Goal: Task Accomplishment & Management: Manage account settings

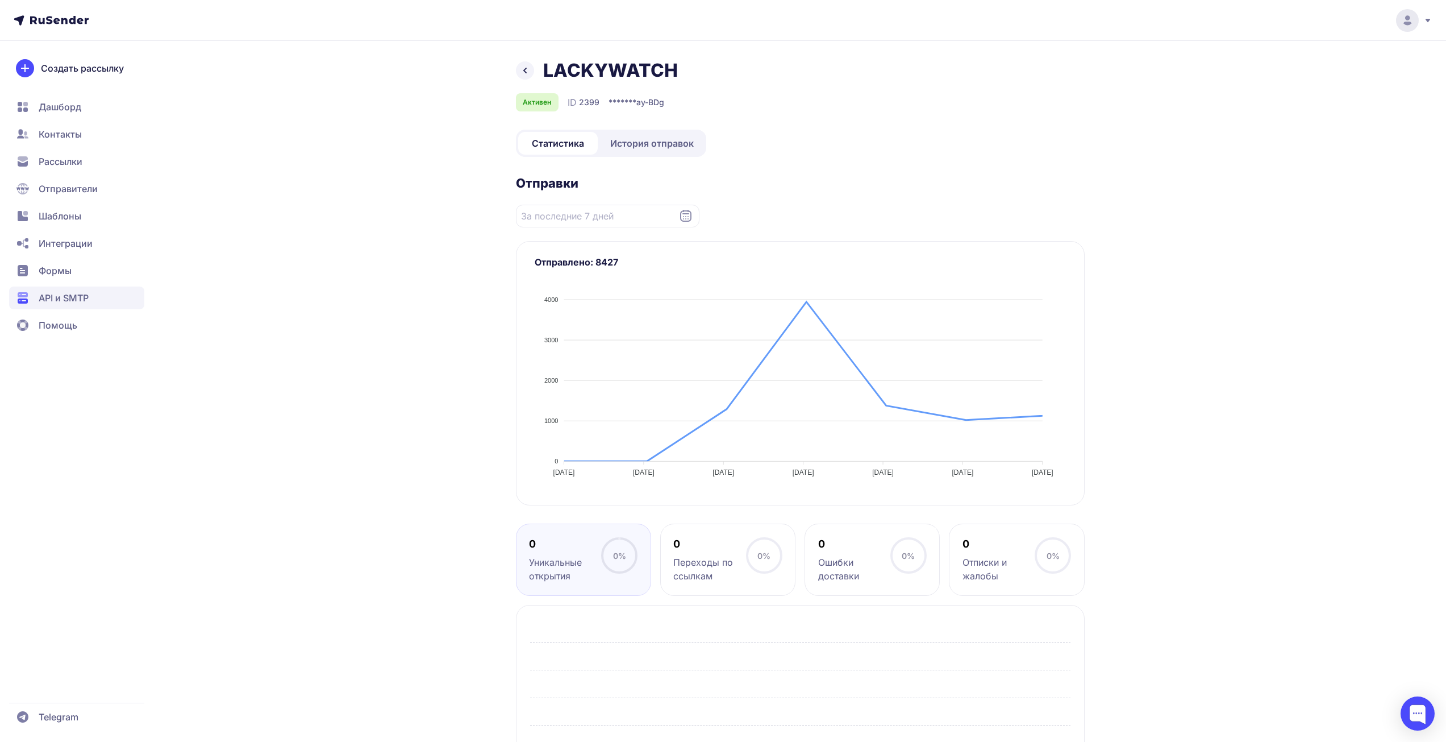
drag, startPoint x: 637, startPoint y: 148, endPoint x: 590, endPoint y: 166, distance: 50.2
click at [637, 148] on span "История отправок" at bounding box center [652, 143] width 84 height 14
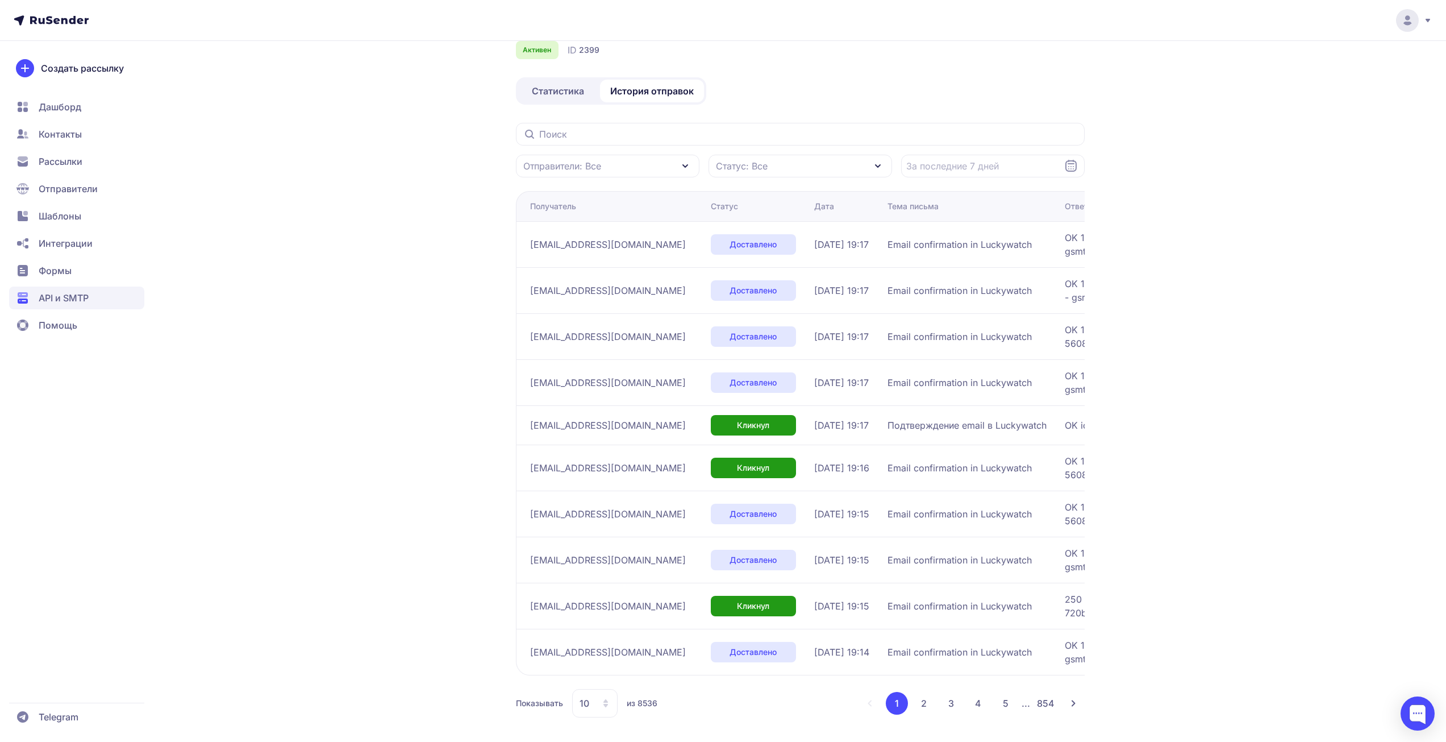
scroll to position [55, 0]
click at [595, 696] on div "10" at bounding box center [594, 700] width 45 height 28
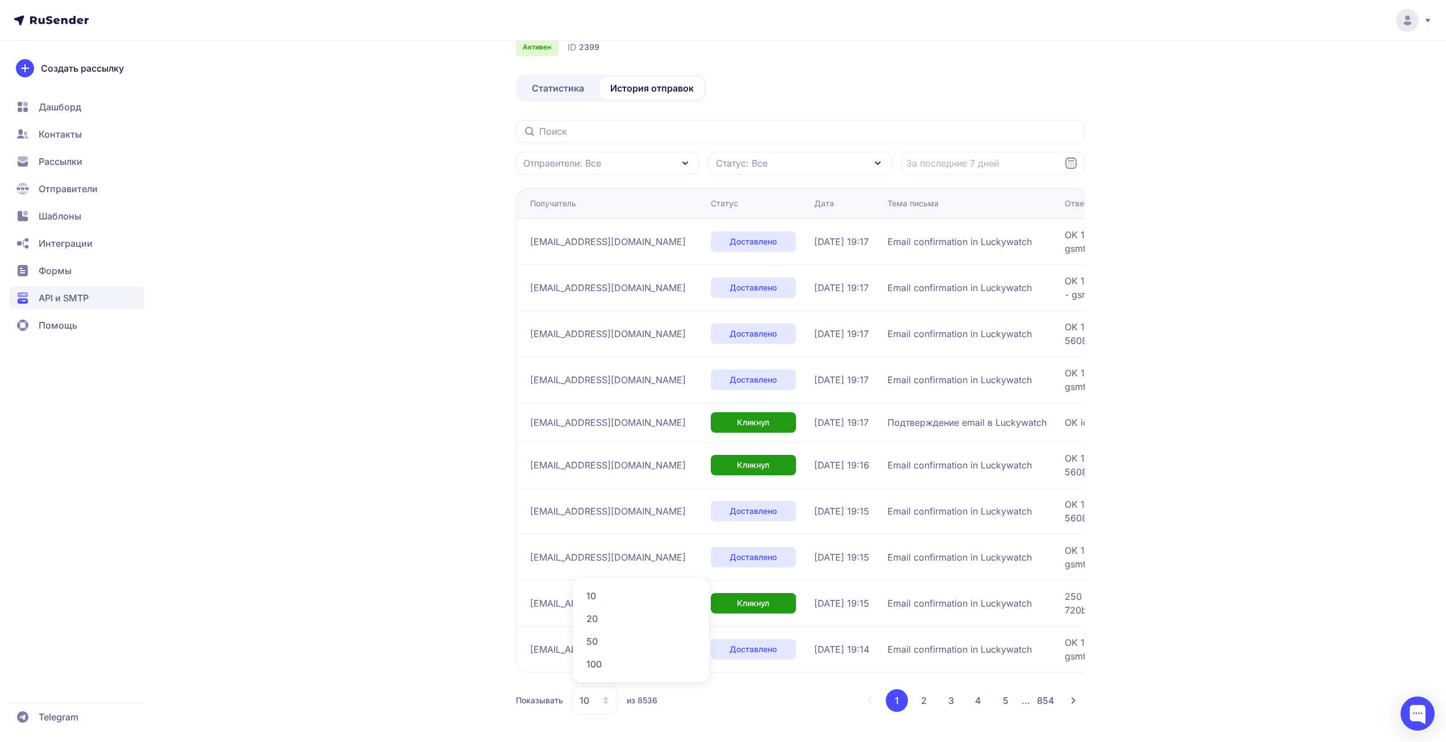
click at [599, 673] on span "100" at bounding box center [641, 663] width 123 height 23
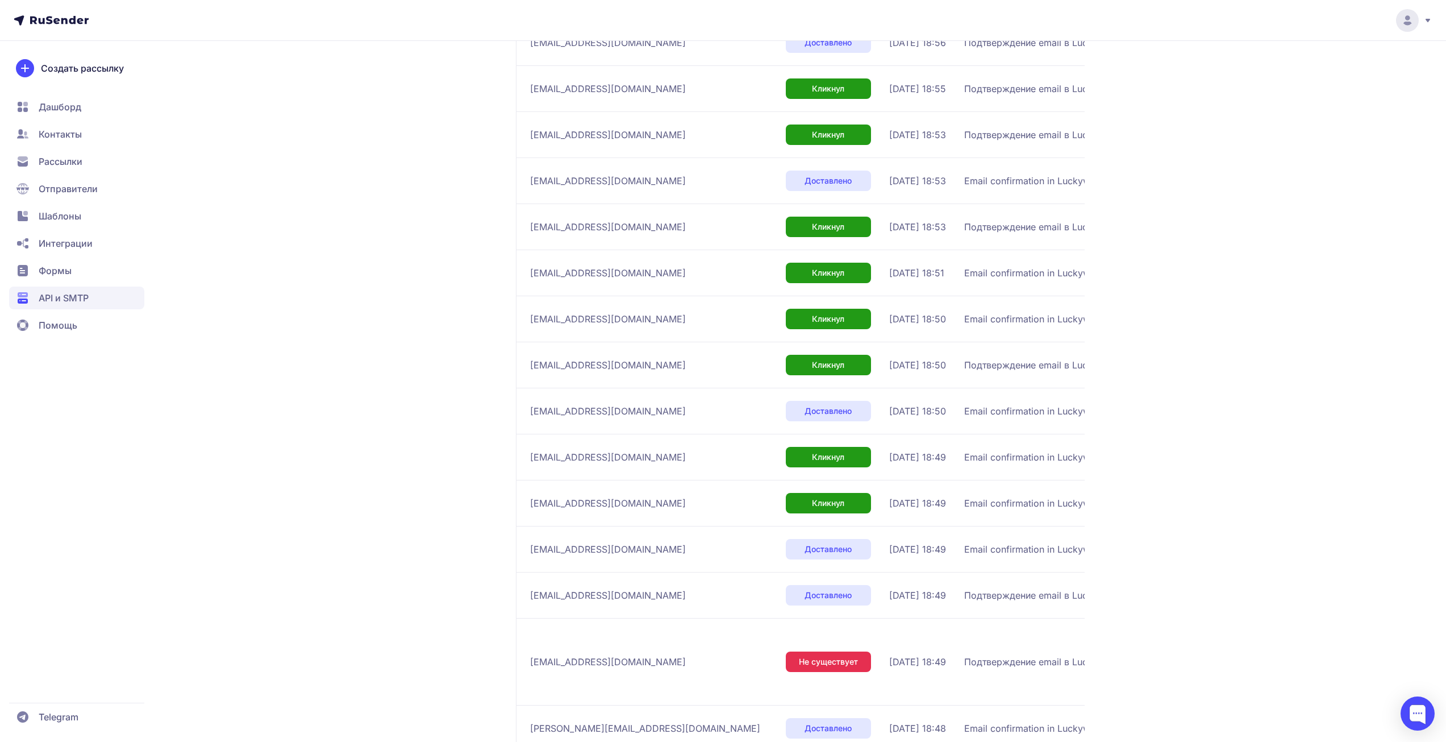
scroll to position [3637, 0]
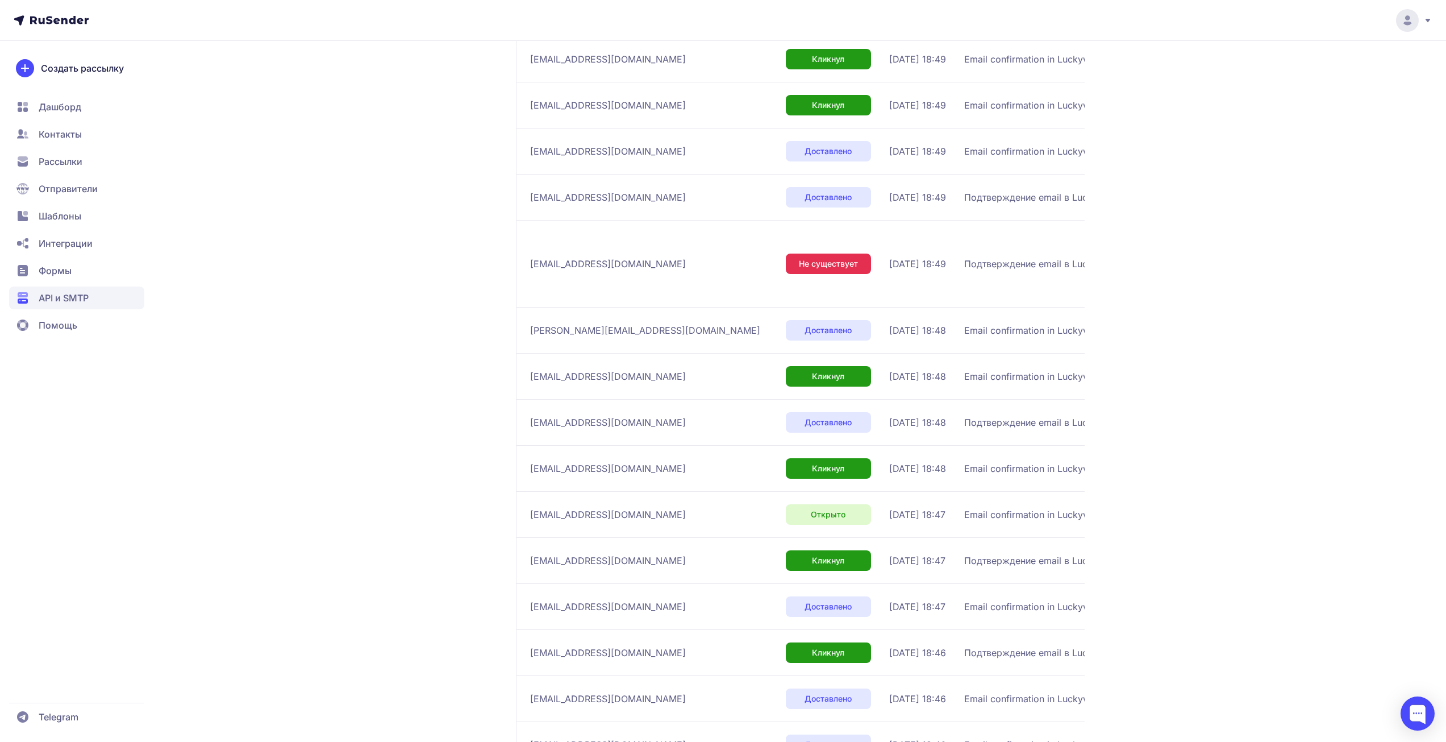
drag, startPoint x: 1358, startPoint y: 110, endPoint x: 1291, endPoint y: 24, distance: 109.3
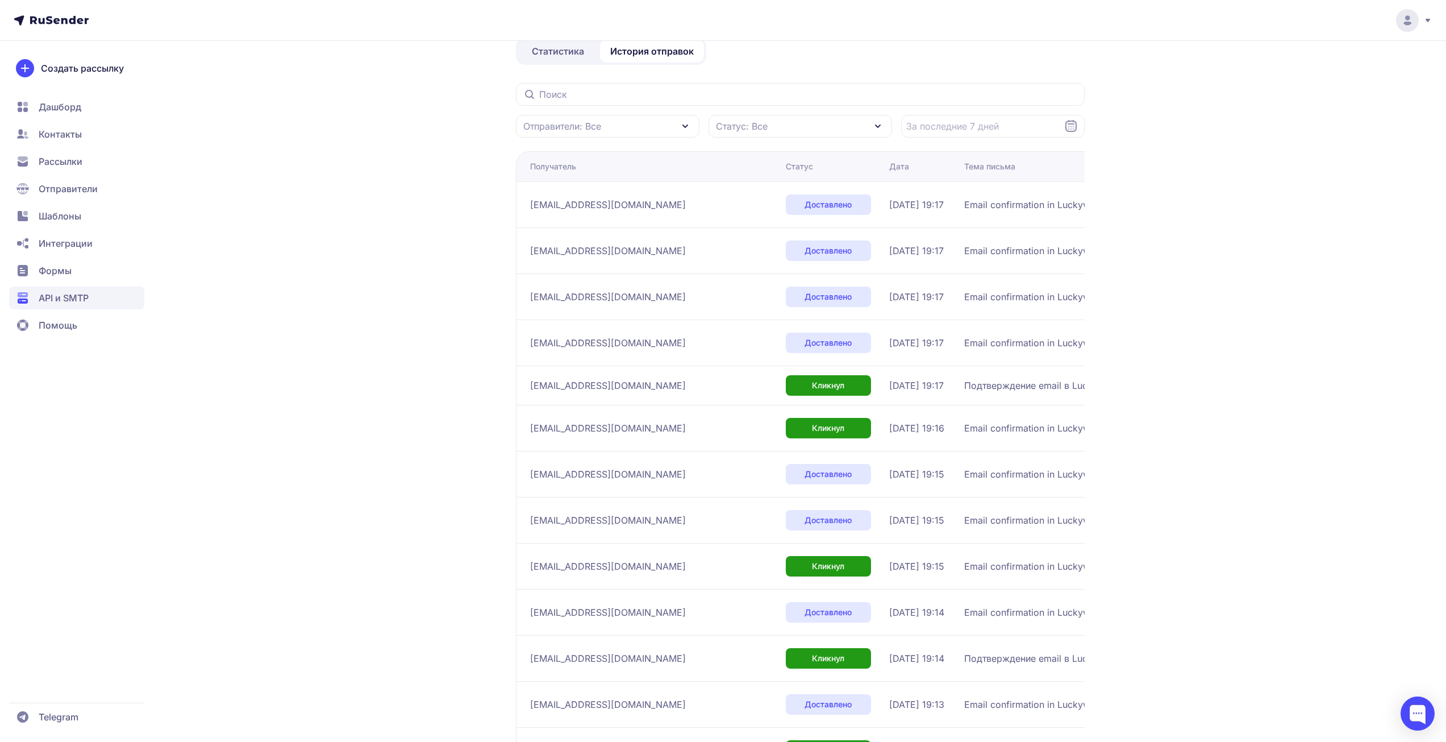
scroll to position [0, 0]
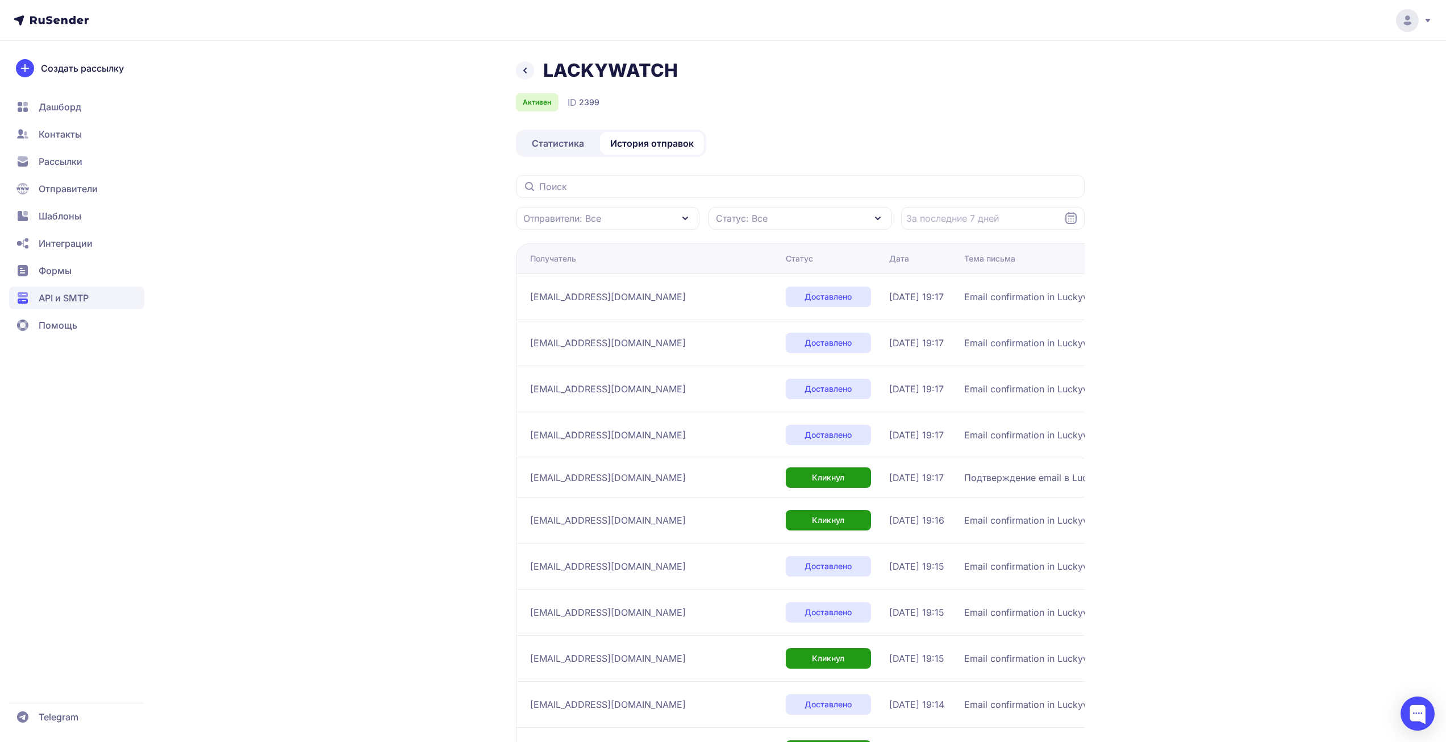
click at [557, 147] on span "Статистика" at bounding box center [558, 143] width 52 height 14
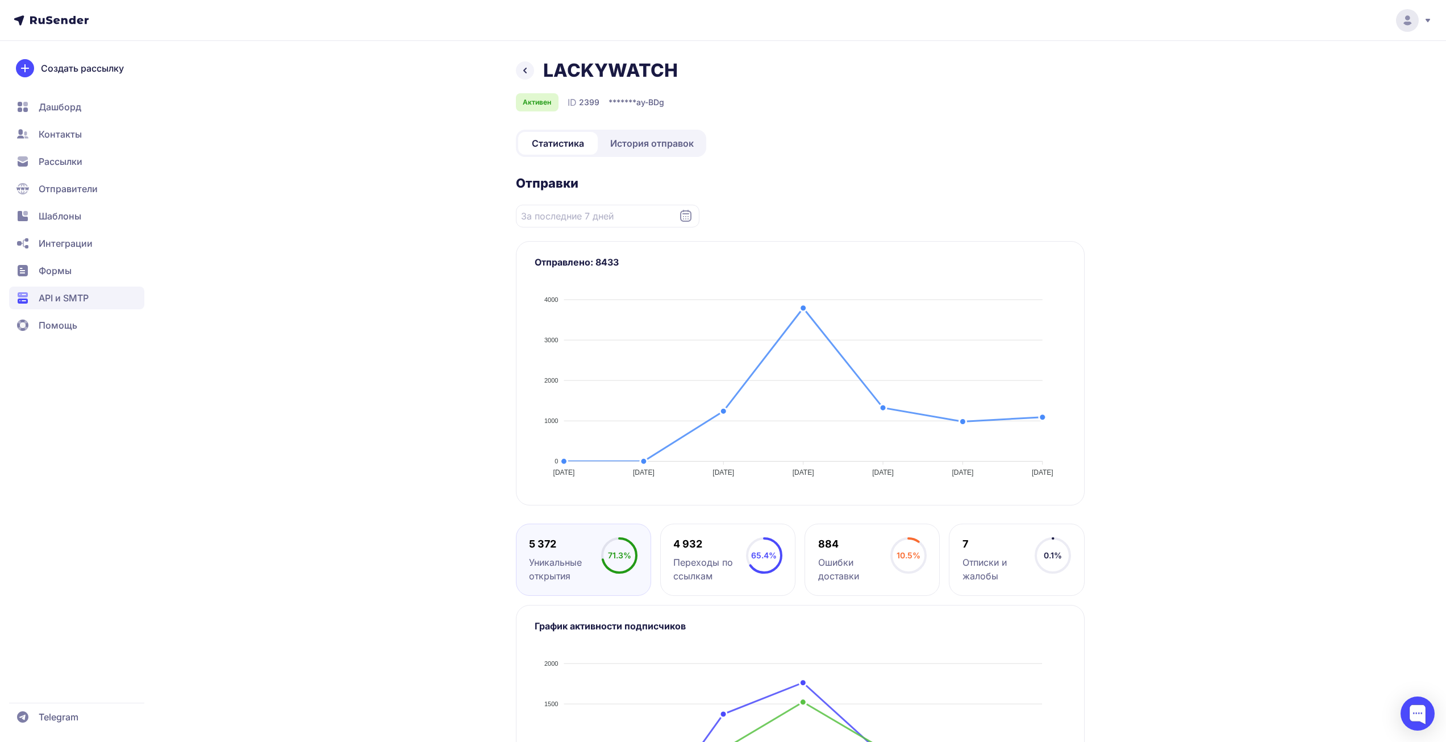
click at [649, 128] on div "LACKYWATCH Активен ID 2399 ******* ay-BDg Статистика История отправок Отправки …" at bounding box center [800, 470] width 569 height 823
click at [656, 141] on span "История отправок" at bounding box center [652, 143] width 84 height 14
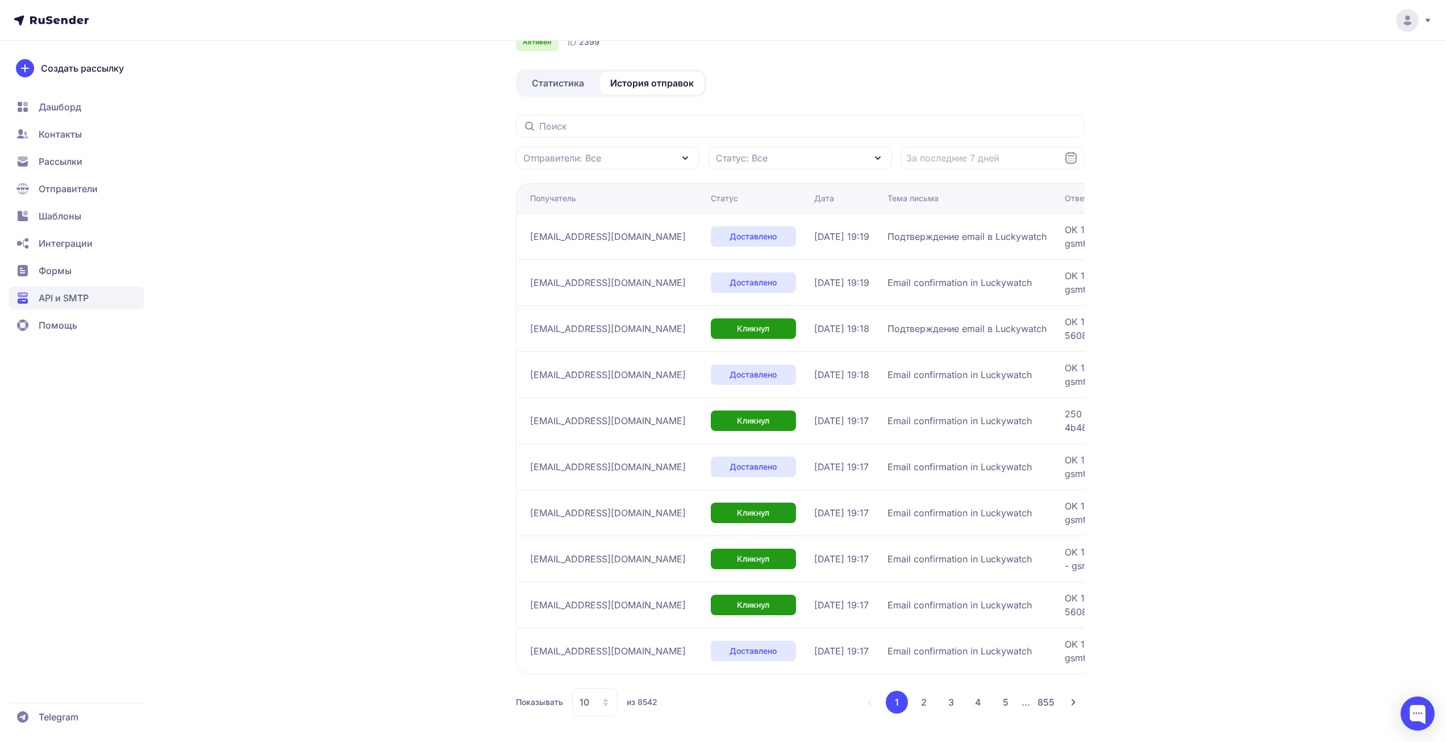
scroll to position [62, 0]
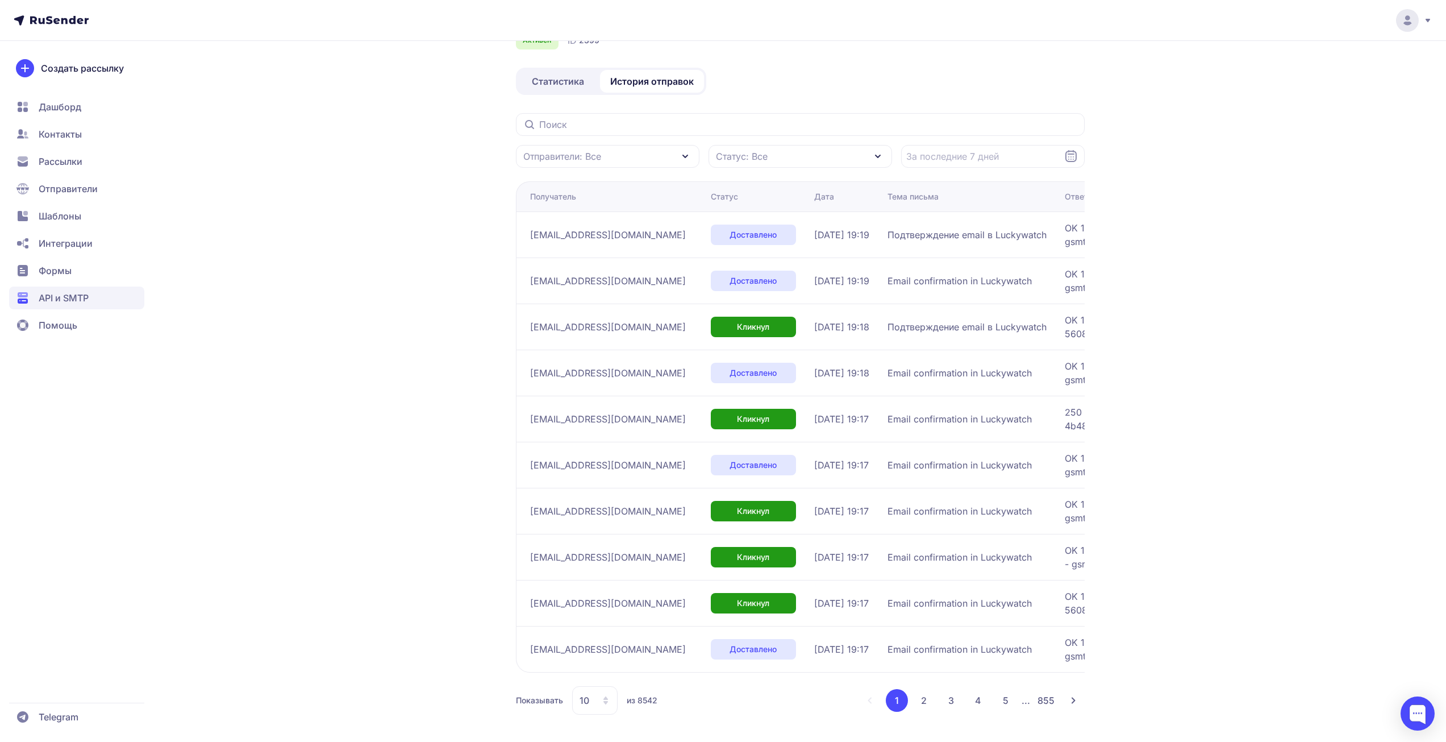
click at [601, 703] on icon at bounding box center [605, 700] width 9 height 9
click at [607, 668] on span "100" at bounding box center [641, 663] width 123 height 23
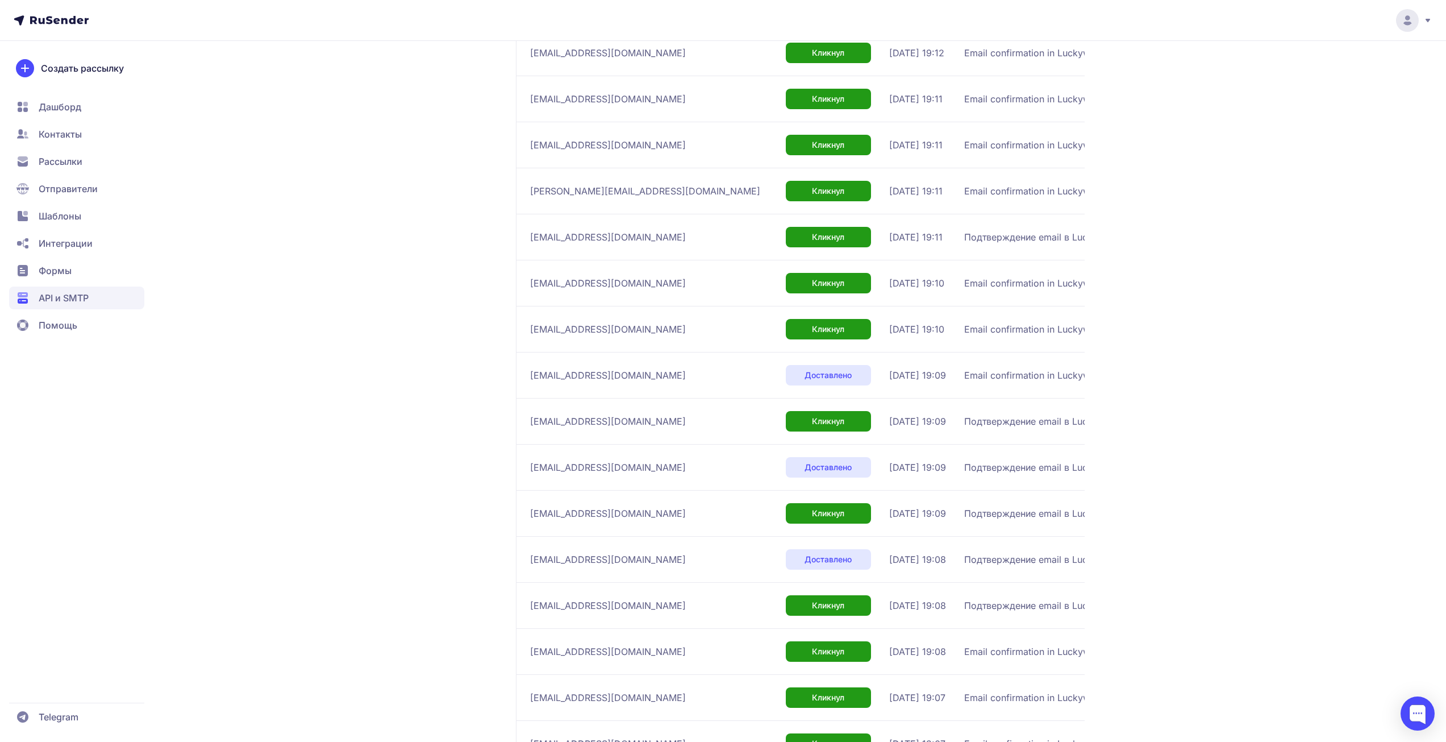
scroll to position [1307, 0]
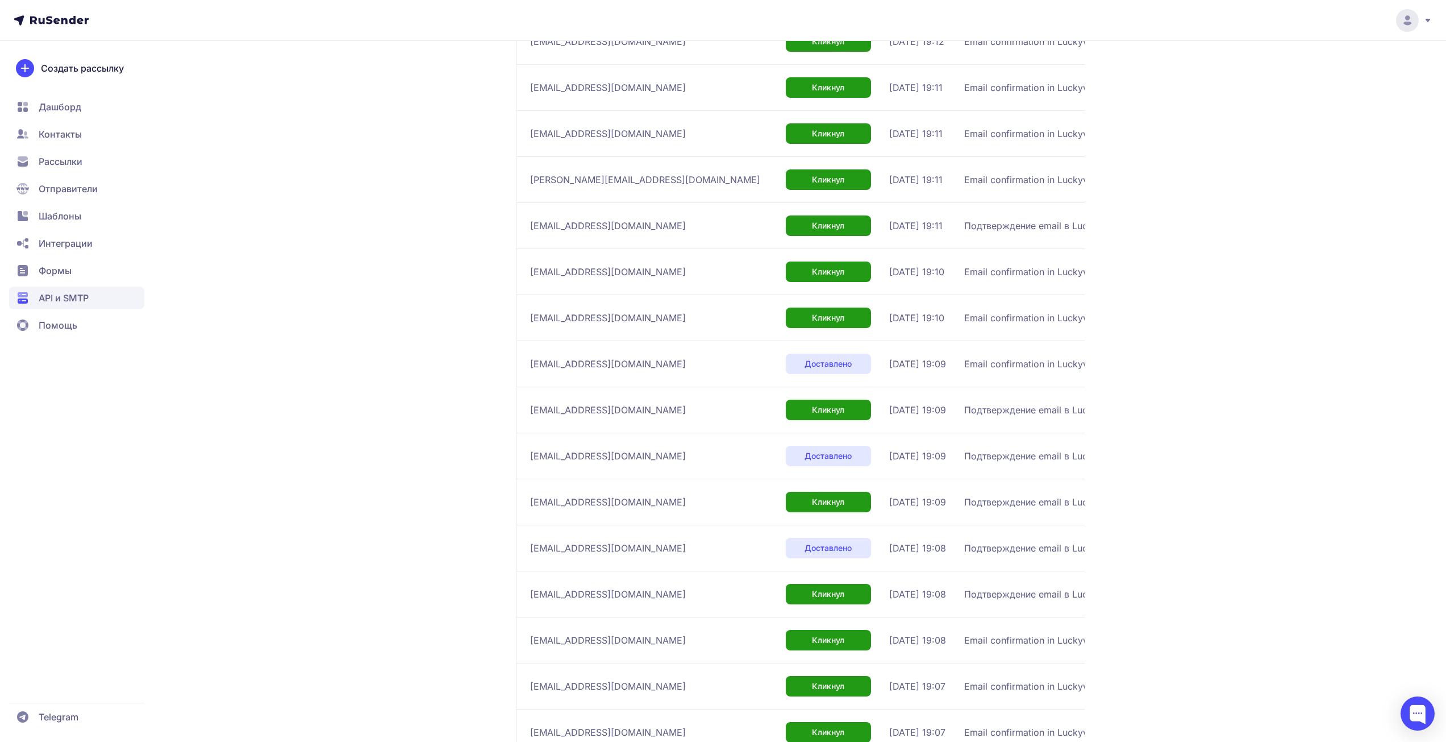
drag, startPoint x: 1354, startPoint y: 248, endPoint x: 1156, endPoint y: 480, distance: 305.1
drag, startPoint x: 1303, startPoint y: 199, endPoint x: 1303, endPoint y: 206, distance: 7.4
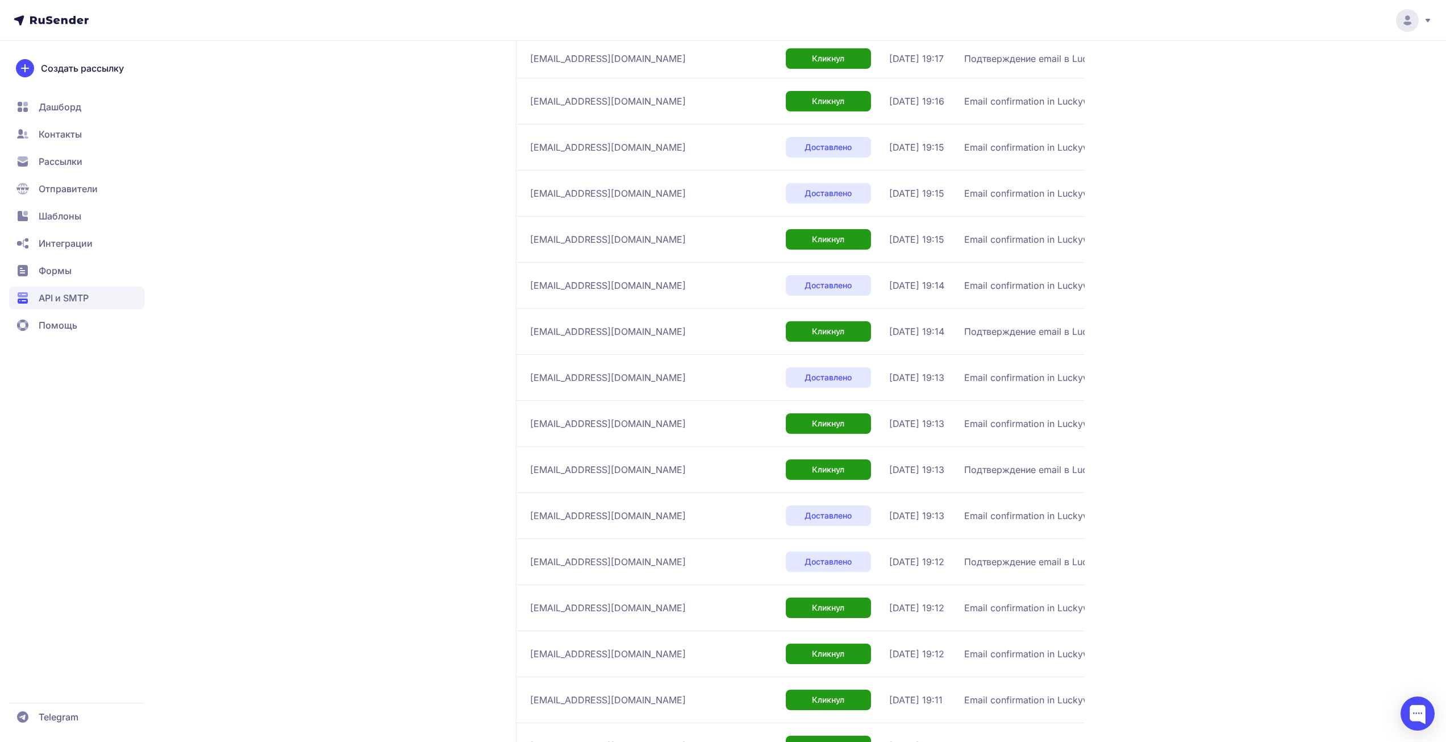
scroll to position [0, 0]
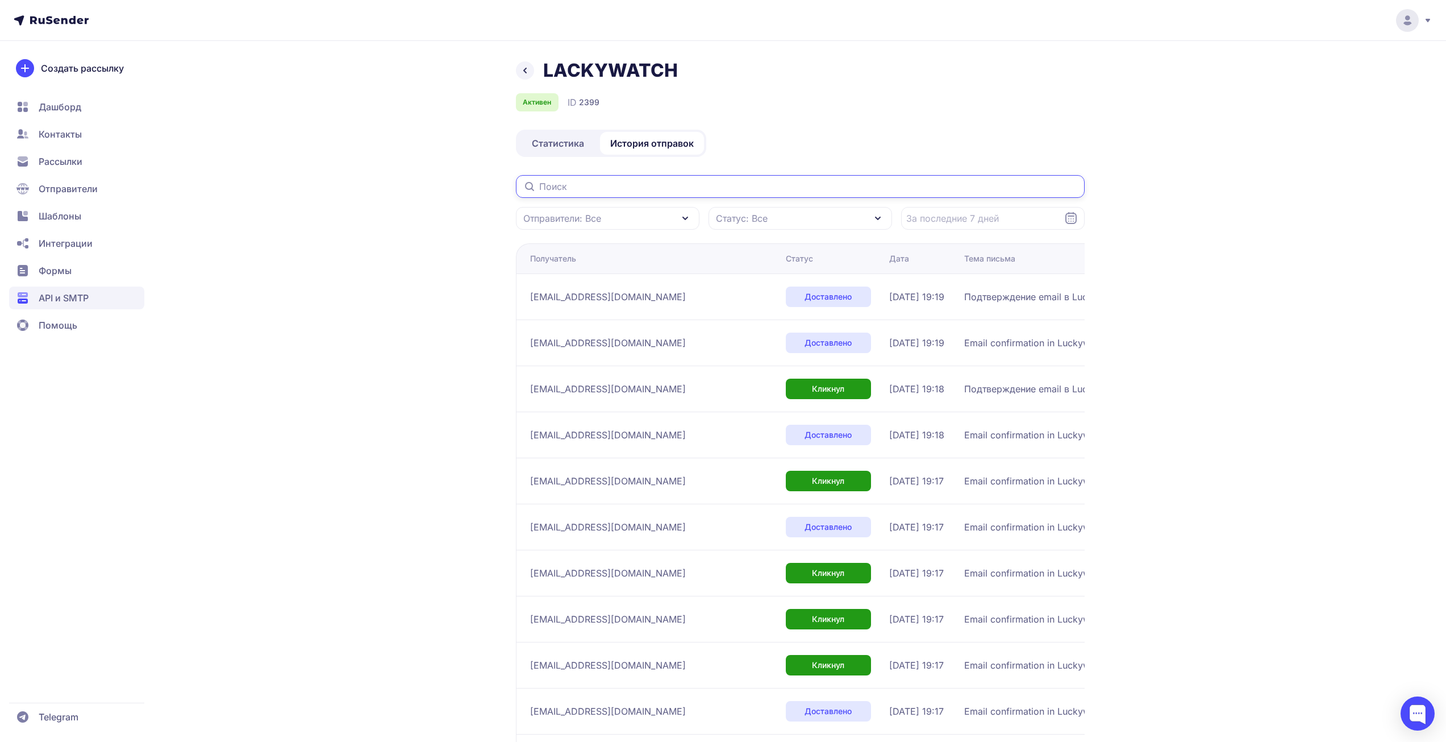
click at [561, 190] on input "text" at bounding box center [800, 186] width 569 height 23
paste input "[EMAIL_ADDRESS][DOMAIN_NAME]"
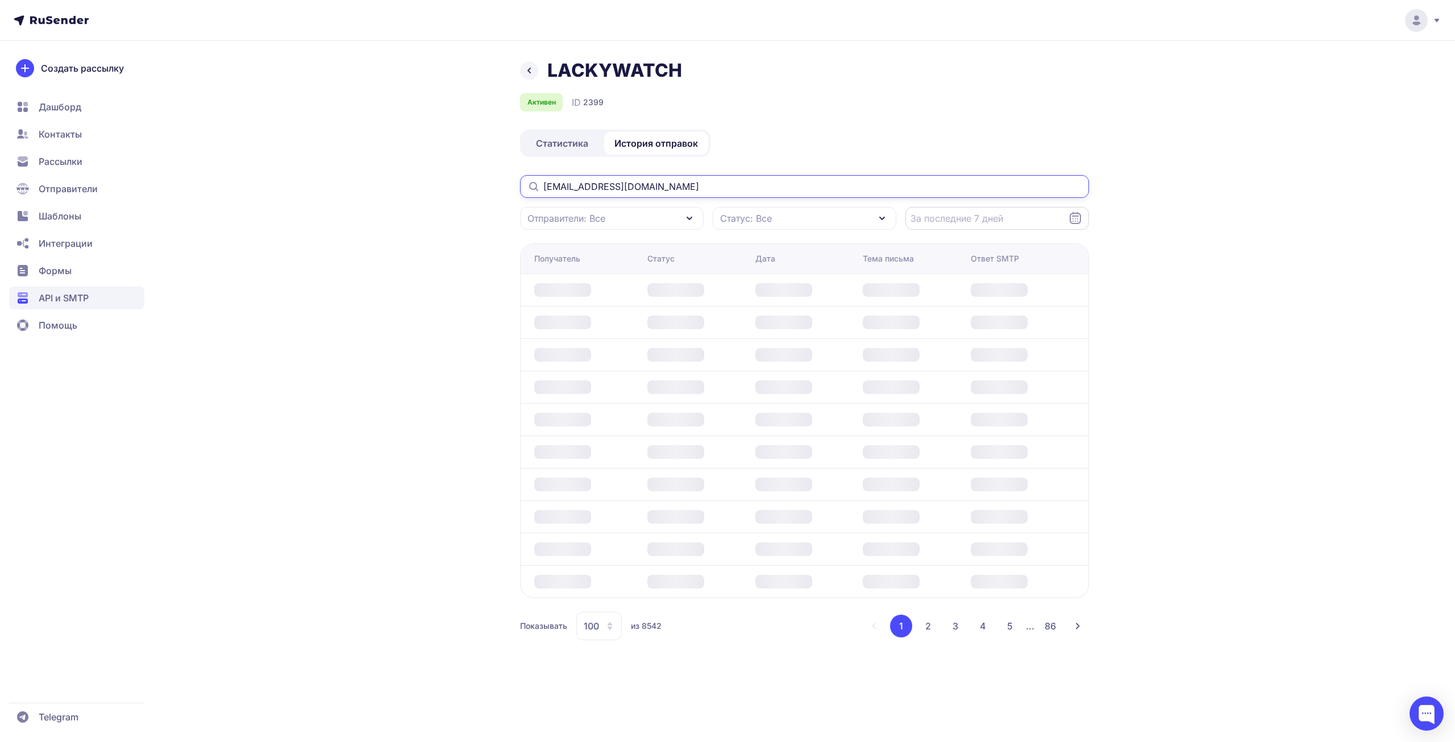
type input "[EMAIL_ADDRESS][DOMAIN_NAME]"
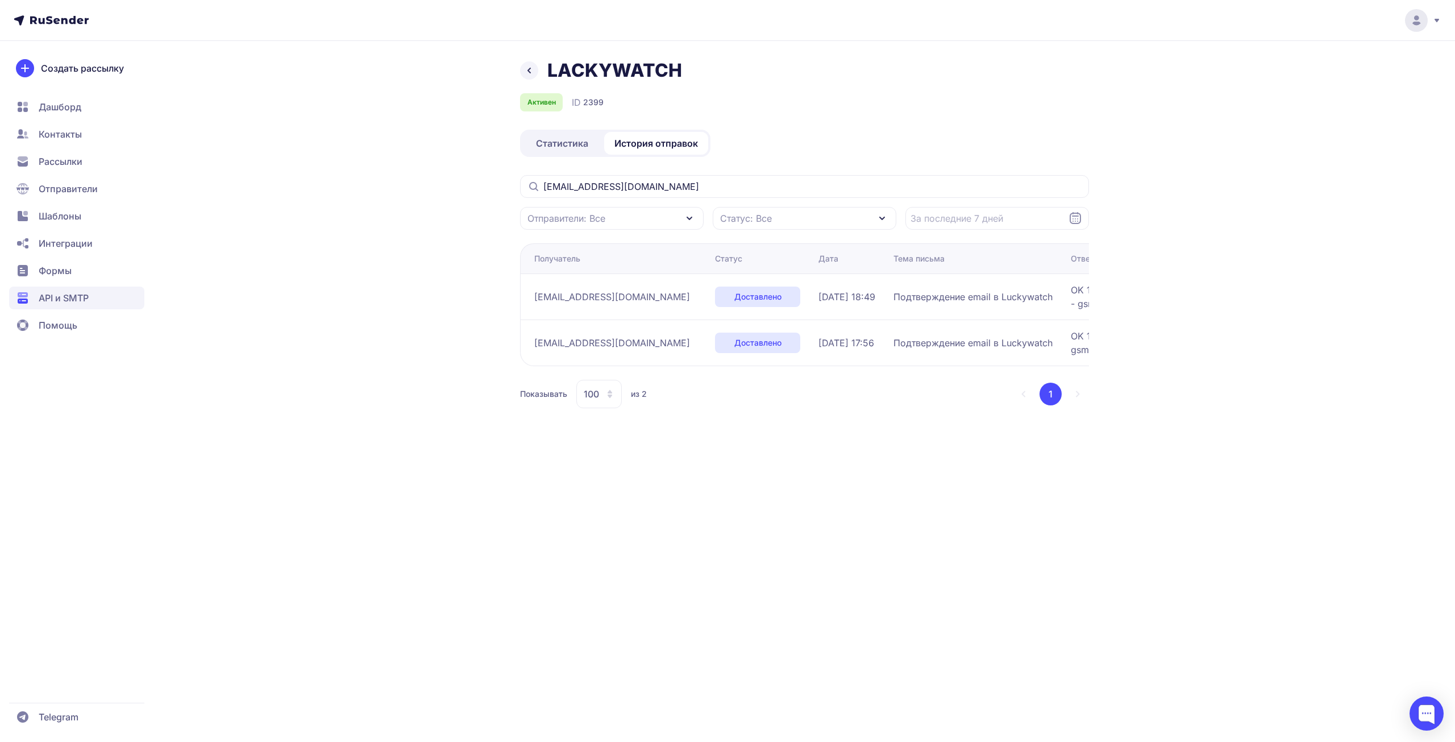
click at [915, 68] on div "LACKYWATCH" at bounding box center [804, 70] width 569 height 23
click at [1360, 240] on div "LACKYWATCH Активен ID 2399 Статистика История отправок [EMAIL_ADDRESS][DOMAIN_N…" at bounding box center [727, 371] width 1455 height 742
click at [47, 299] on span "API и SMTP" at bounding box center [64, 298] width 50 height 14
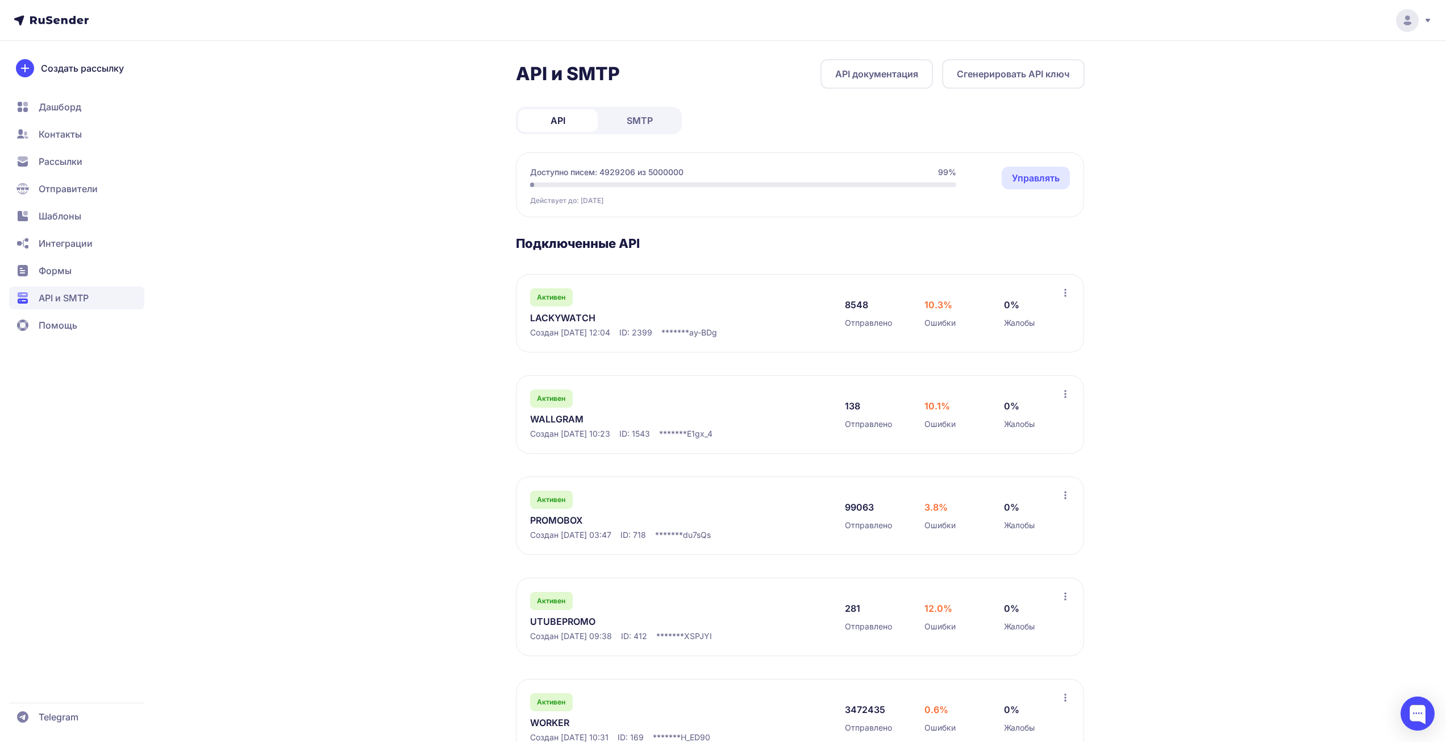
click at [564, 316] on link "LACKYWATCH" at bounding box center [646, 318] width 233 height 14
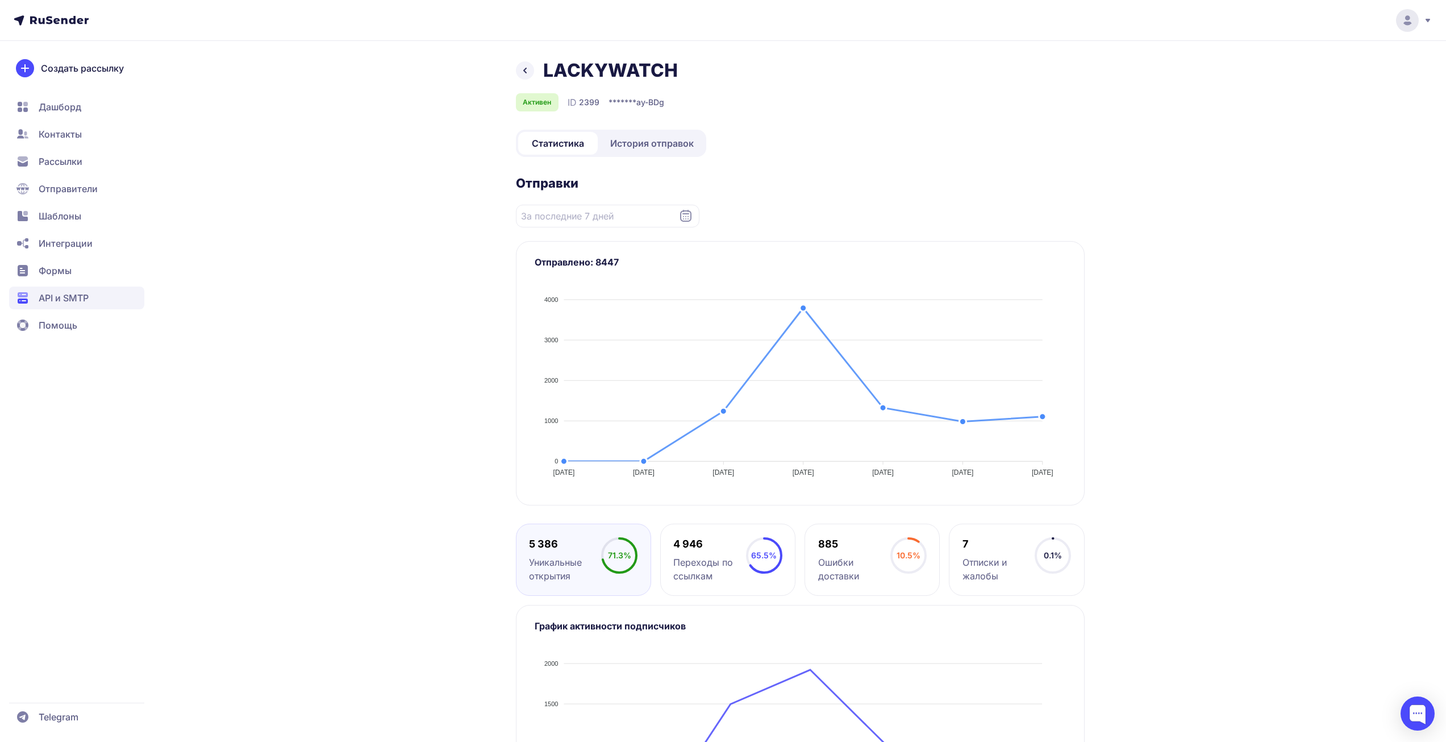
click at [643, 157] on div "LACKYWATCH Активен ID 2399 ******* ay-BDg Статистика История отправок Отправки …" at bounding box center [800, 470] width 569 height 823
click at [653, 143] on span "История отправок" at bounding box center [652, 143] width 84 height 14
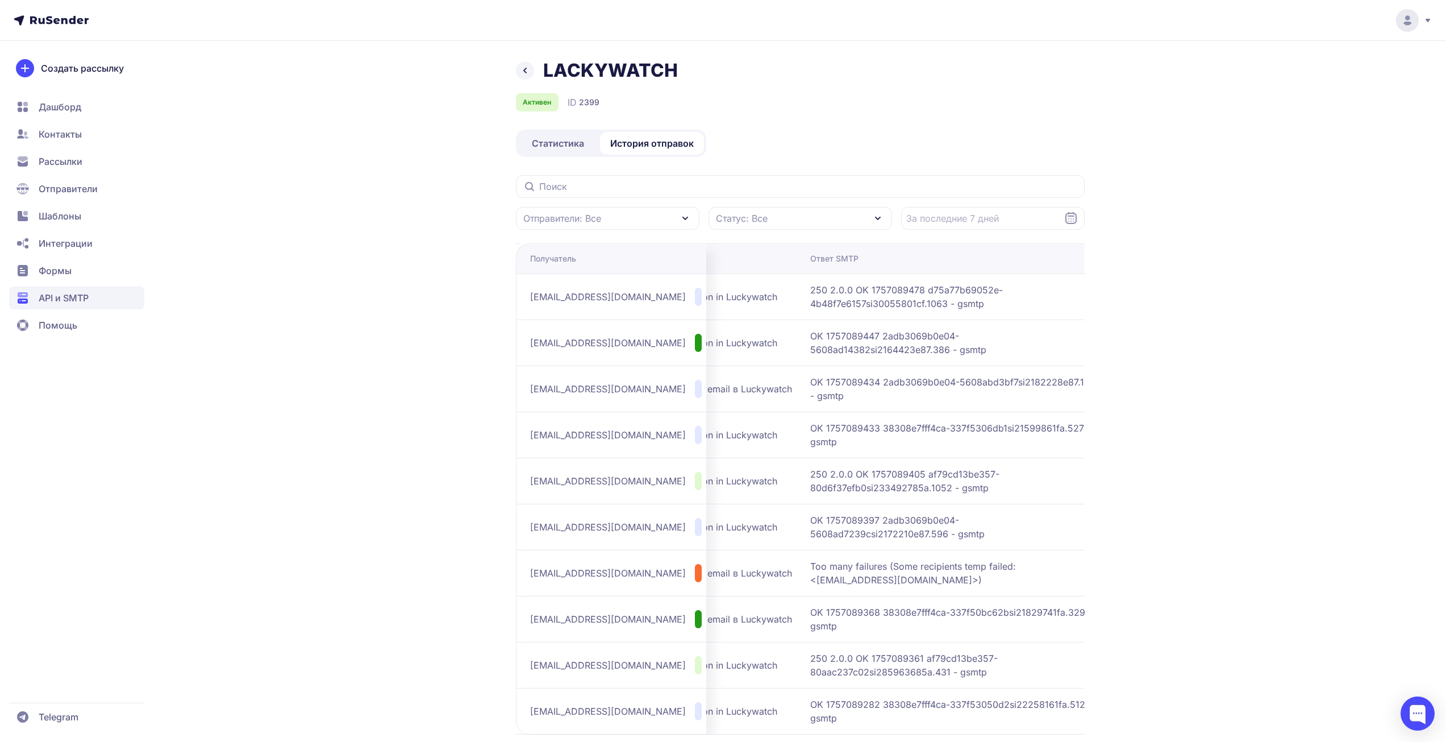
scroll to position [0, 289]
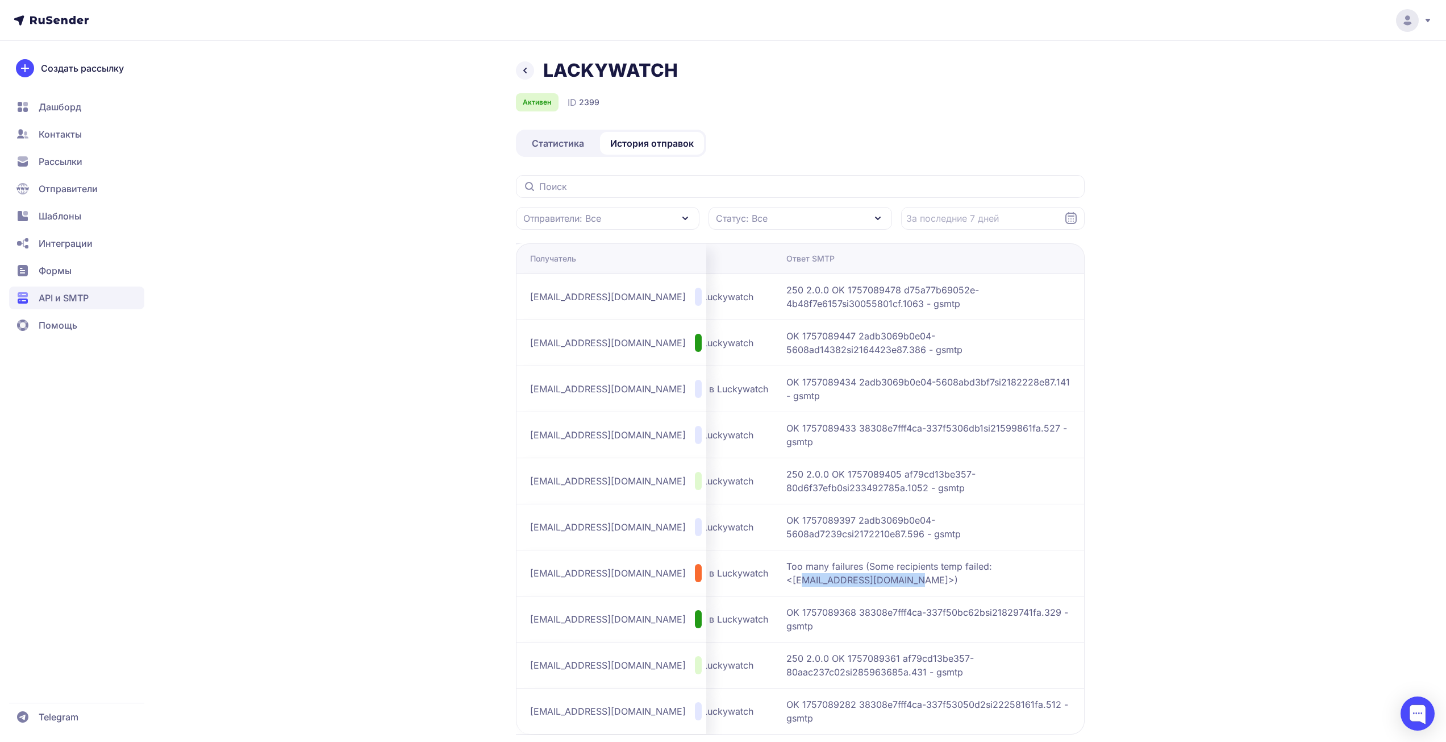
drag, startPoint x: 936, startPoint y: 584, endPoint x: 802, endPoint y: 575, distance: 135.0
click at [802, 575] on span "Too many failures (Some recipients temp failed: <[EMAIL_ADDRESS][DOMAIN_NAME]>)" at bounding box center [928, 572] width 284 height 27
click at [806, 565] on span "Too many failures (Some recipients temp failed: <[EMAIL_ADDRESS][DOMAIN_NAME]>)" at bounding box center [928, 572] width 284 height 27
drag, startPoint x: 786, startPoint y: 564, endPoint x: 986, endPoint y: 560, distance: 200.6
click at [986, 560] on span "Too many failures (Some recipients temp failed: <[EMAIL_ADDRESS][DOMAIN_NAME]>)" at bounding box center [928, 572] width 284 height 27
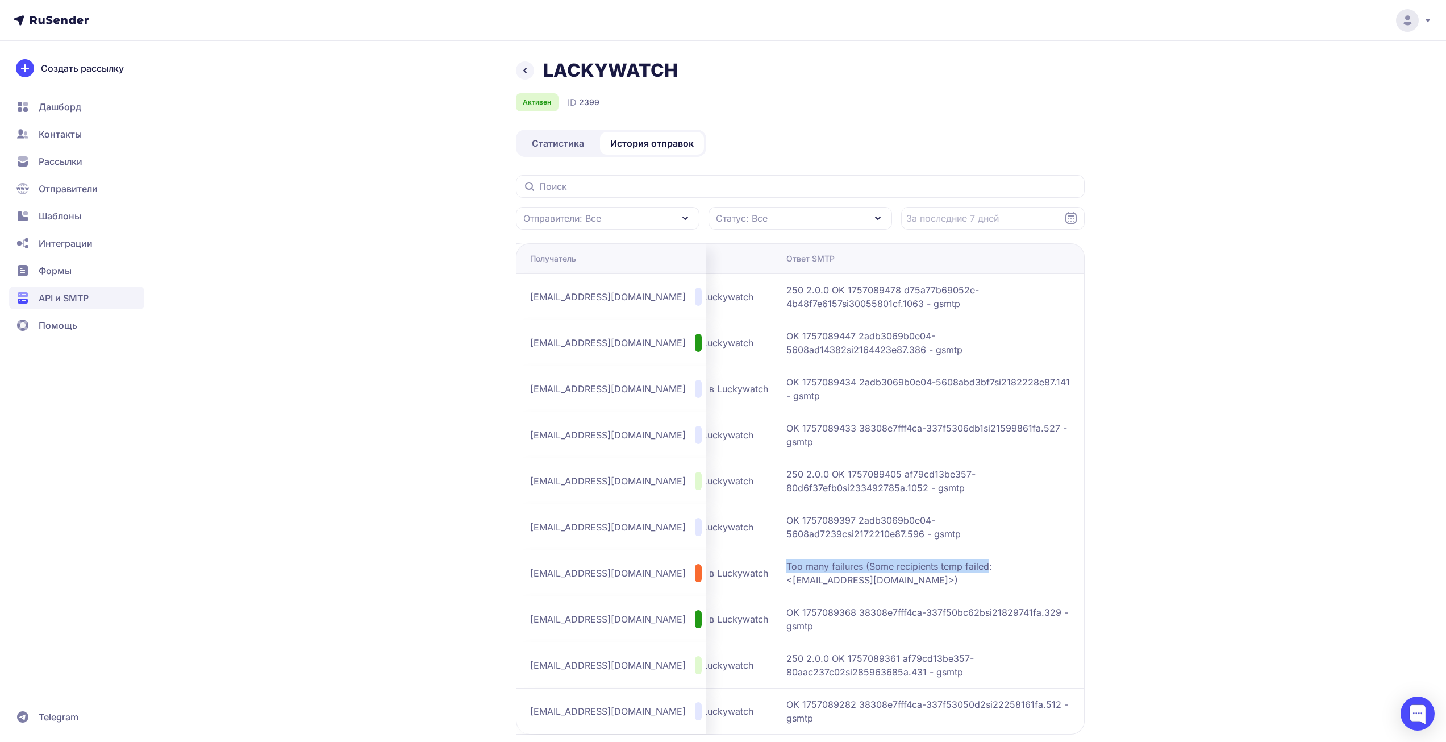
copy span "Too many failures (Some recipients temp failed"
click at [1185, 563] on div "LACKYWATCH Активен ID 2399 Статистика История отправок Отправители: Все Статус:…" at bounding box center [723, 401] width 1446 height 803
click at [1263, 159] on div "LACKYWATCH Активен ID 2399 Статистика История отправок Отправители: Все Статус:…" at bounding box center [723, 401] width 1446 height 803
